Goal: Transaction & Acquisition: Book appointment/travel/reservation

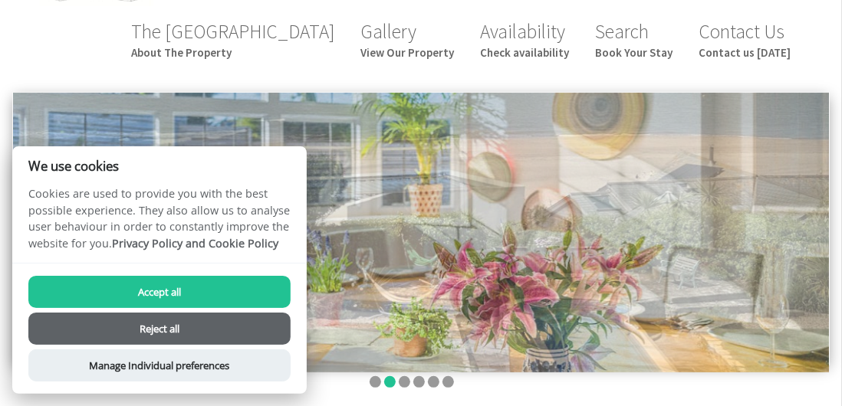
scroll to position [133, 0]
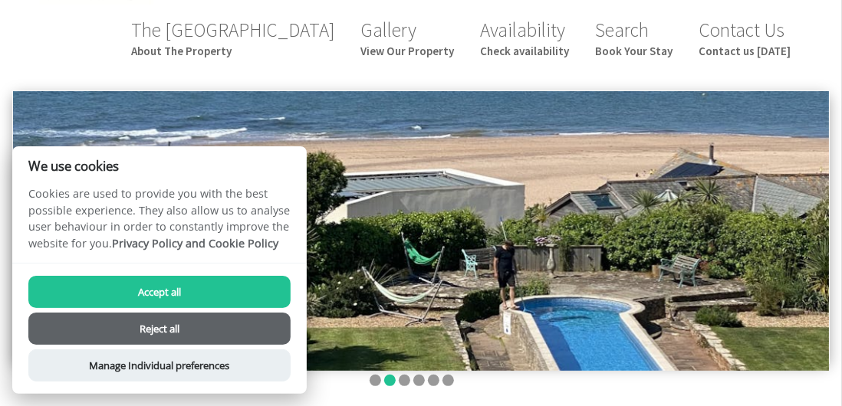
click at [167, 345] on button "Reject all" at bounding box center [159, 329] width 262 height 32
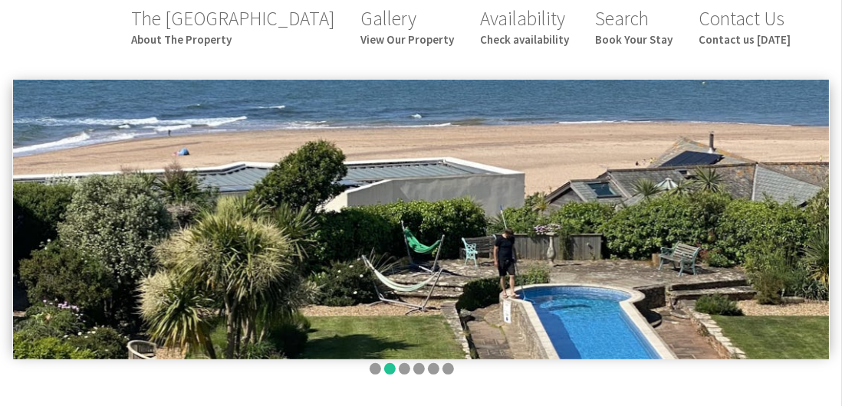
scroll to position [198, 0]
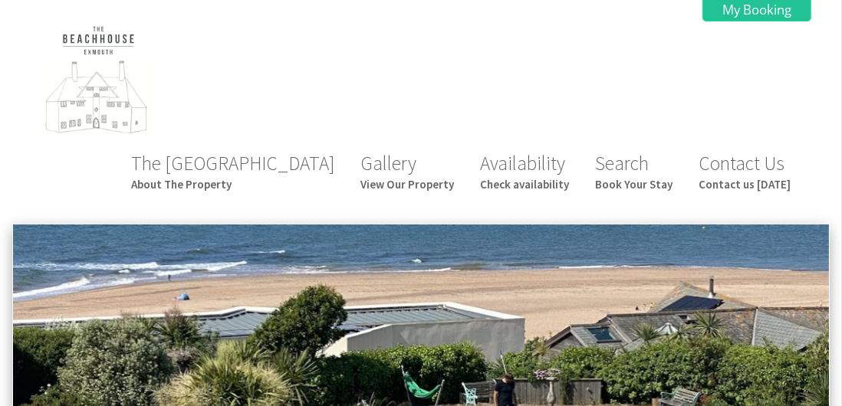
click at [530, 151] on link "Availability Check availability" at bounding box center [524, 171] width 89 height 41
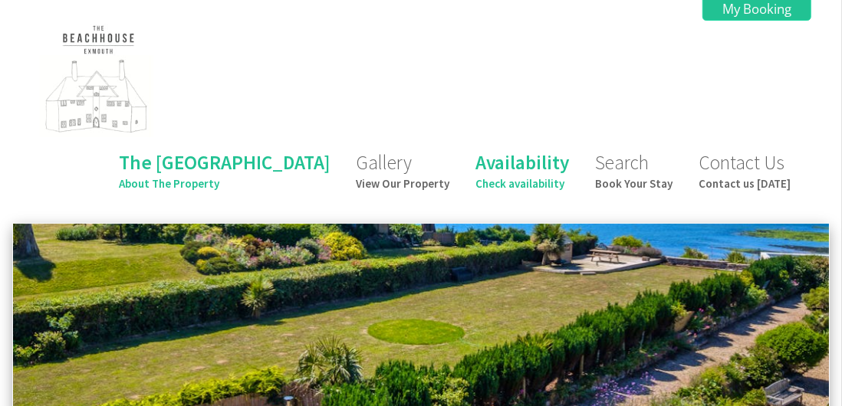
scroll to position [3, 0]
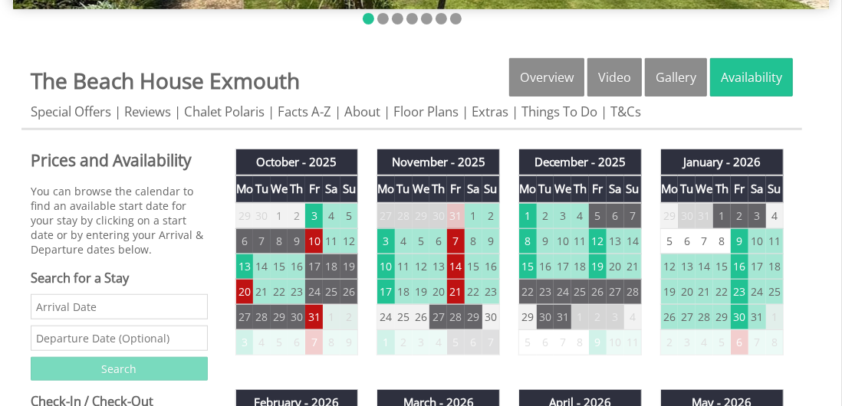
scroll to position [497, 0]
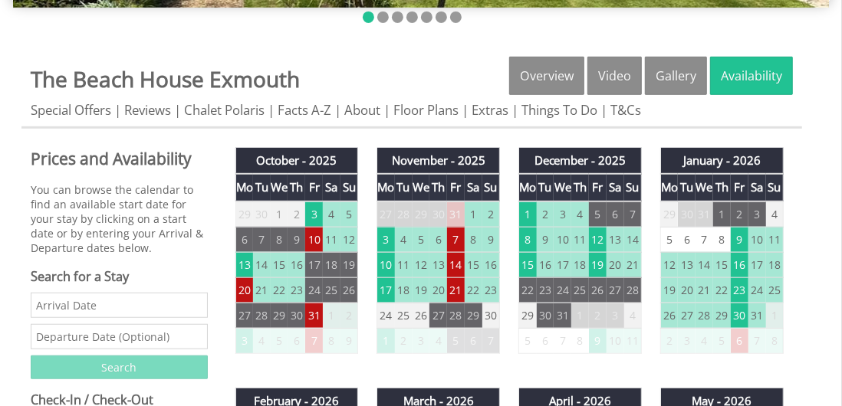
click at [97, 293] on input "Date" at bounding box center [119, 305] width 177 height 25
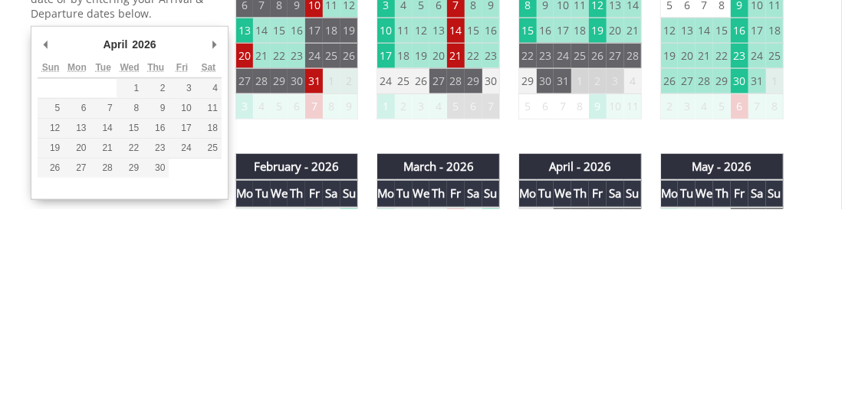
type input "[DATE]"
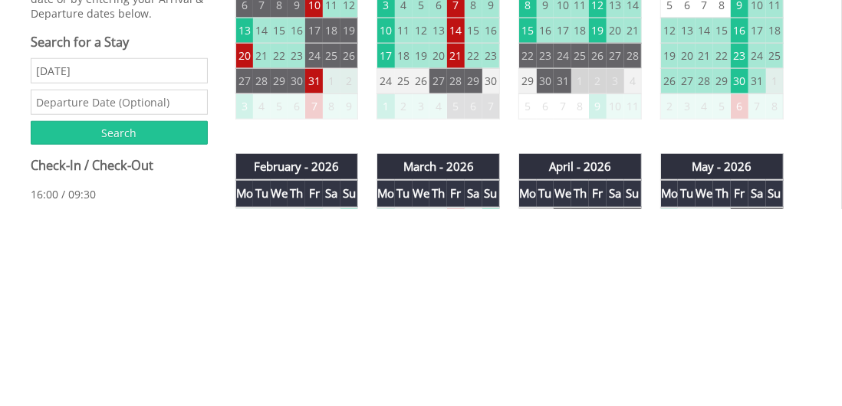
scroll to position [534, 0]
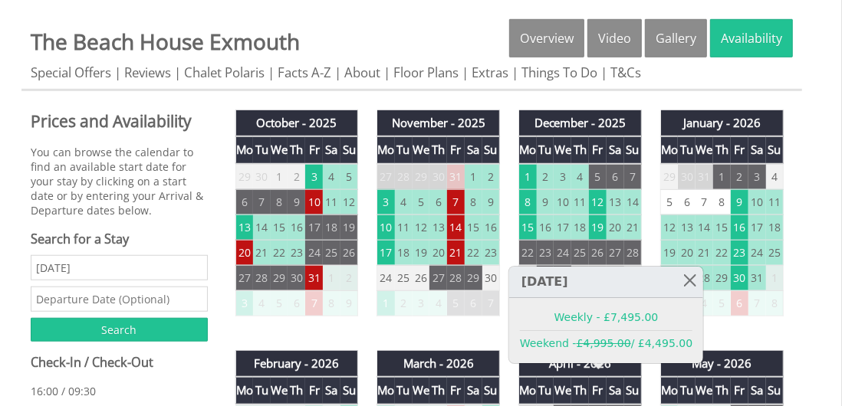
click at [676, 290] on link at bounding box center [689, 280] width 27 height 27
